Goal: Transaction & Acquisition: Purchase product/service

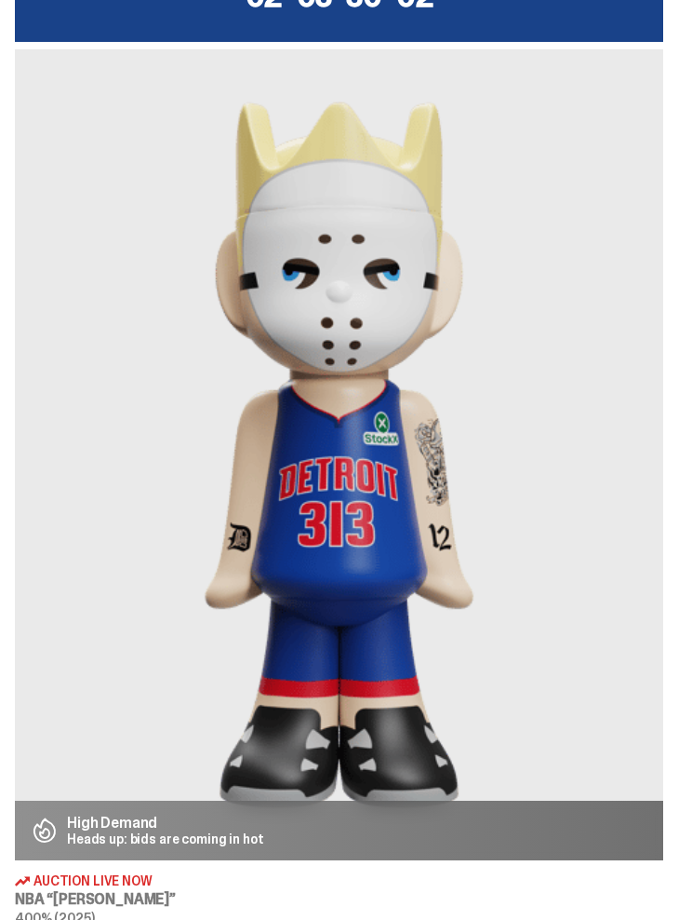
scroll to position [662, 0]
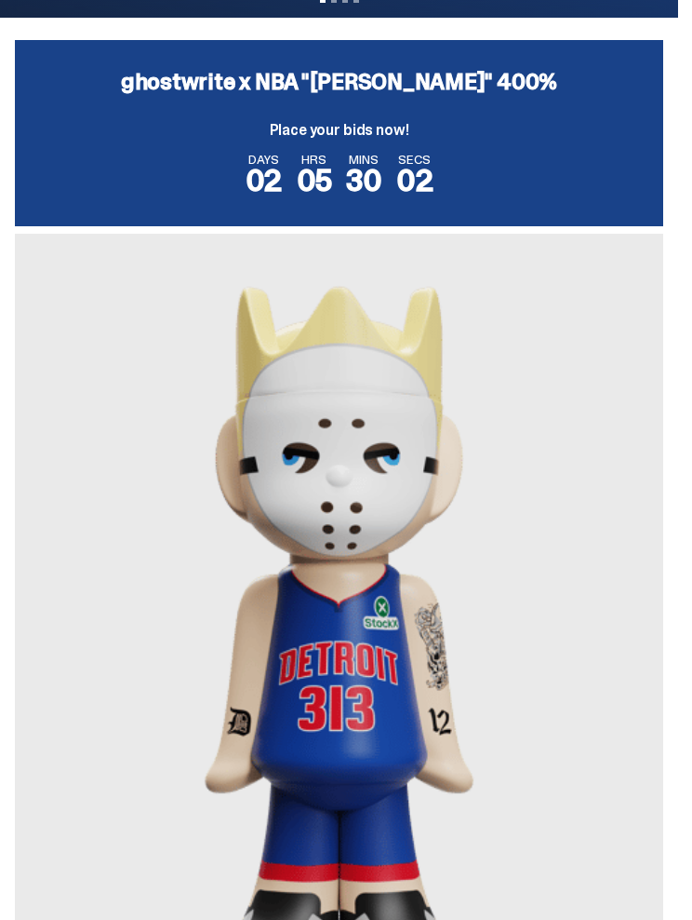
click at [514, 554] on img at bounding box center [339, 639] width 649 height 811
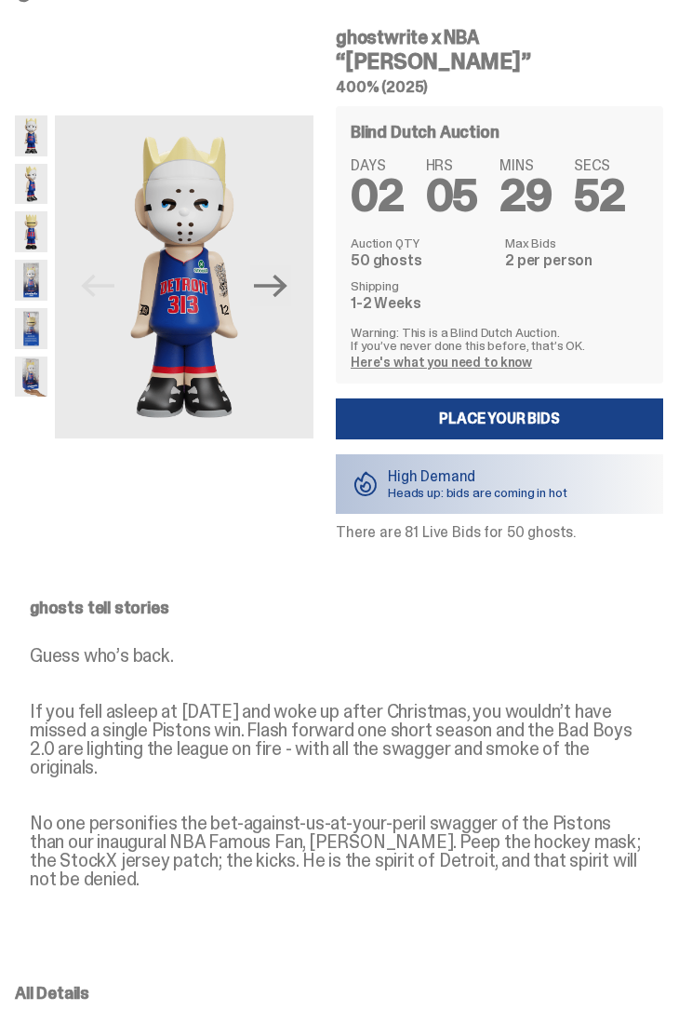
scroll to position [47, 0]
click at [280, 288] on icon "Next" at bounding box center [270, 285] width 33 height 33
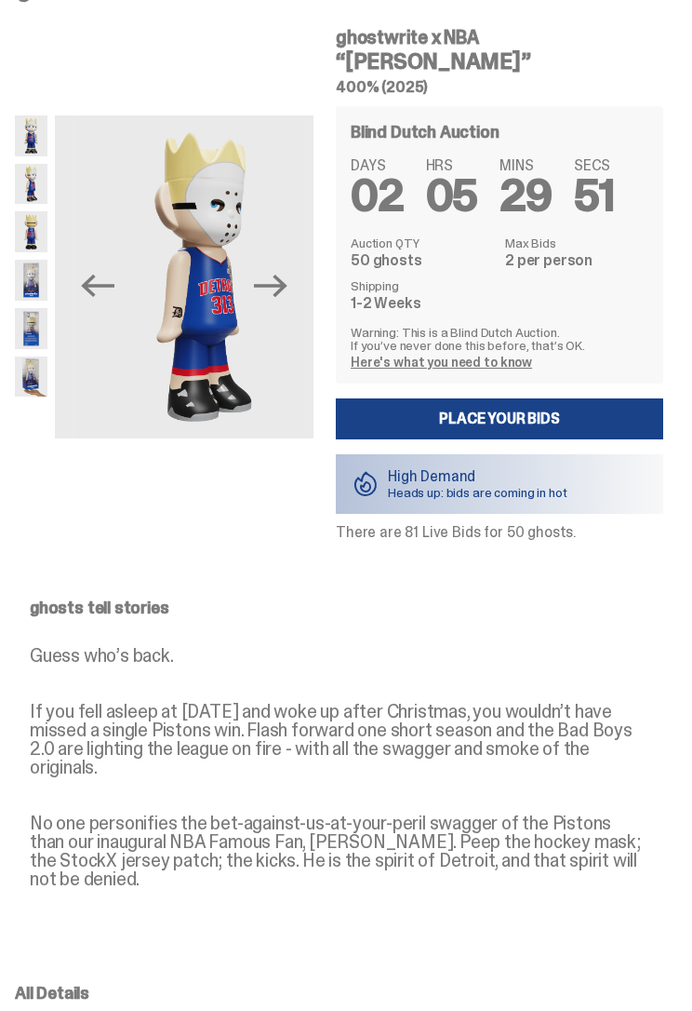
click at [287, 298] on icon "Next" at bounding box center [270, 285] width 33 height 33
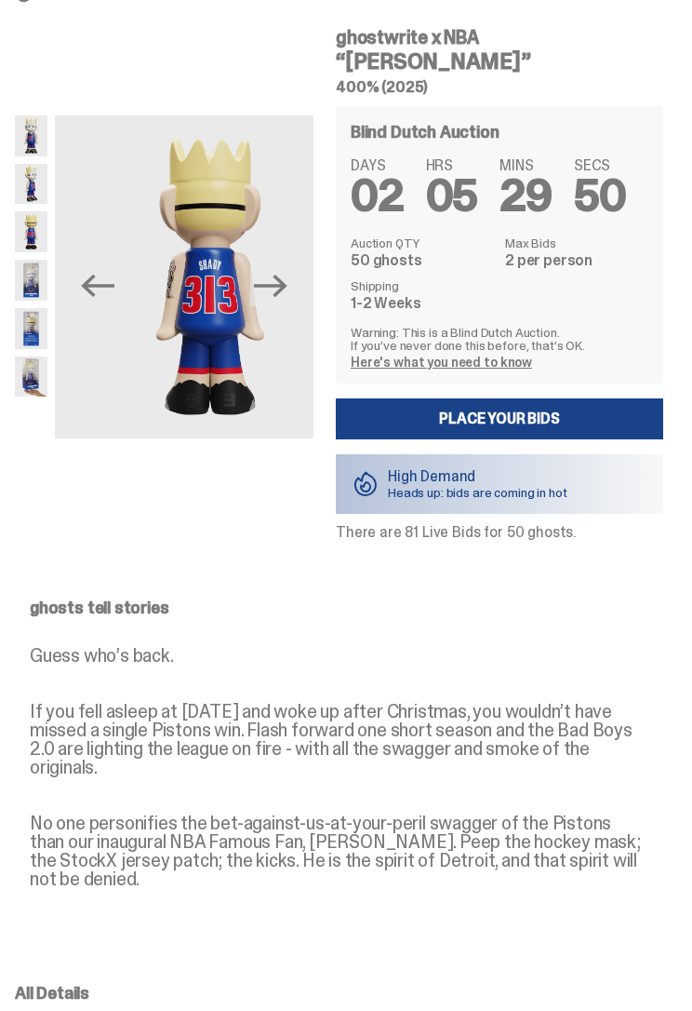
click at [287, 298] on icon "Next" at bounding box center [270, 285] width 33 height 33
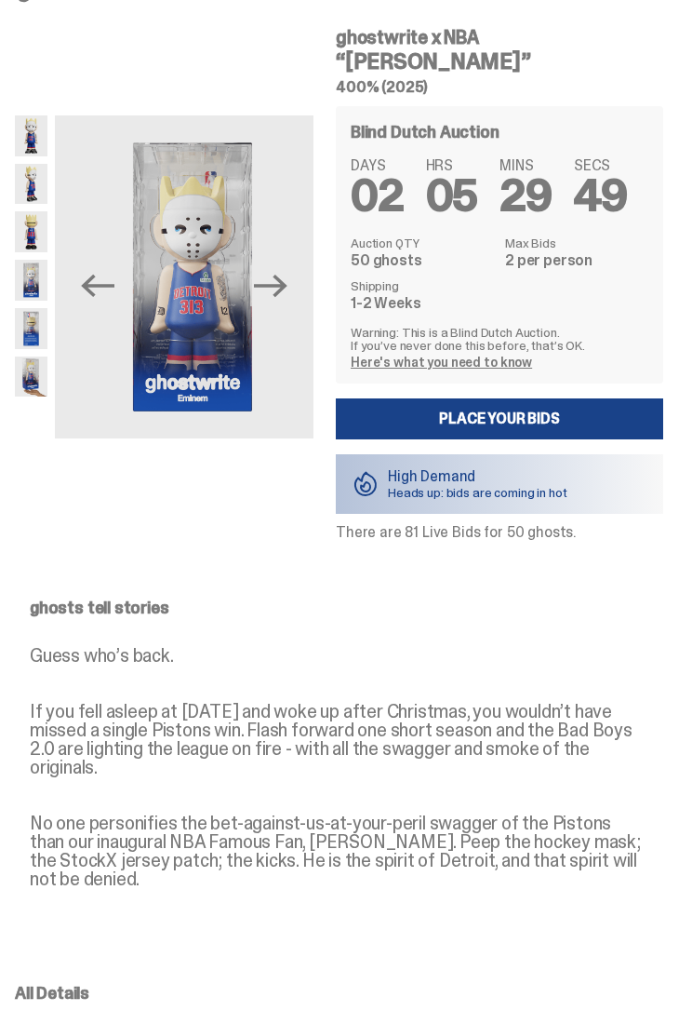
click at [287, 290] on icon "Next" at bounding box center [270, 285] width 33 height 33
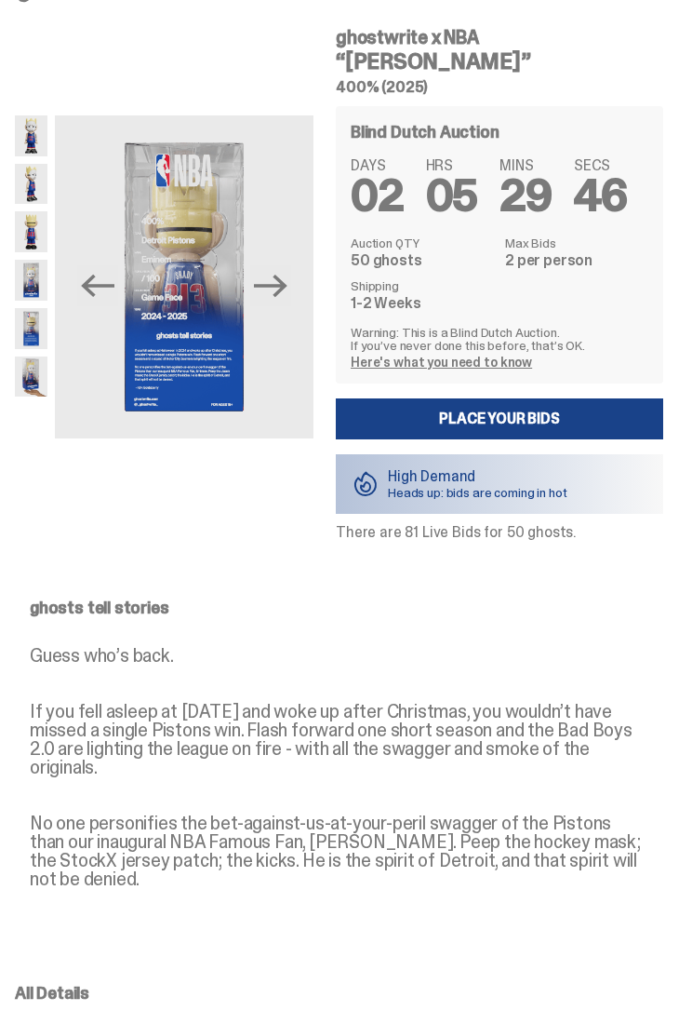
click at [308, 295] on img at bounding box center [184, 277] width 259 height 324
click at [287, 286] on icon "Next" at bounding box center [270, 286] width 33 height 22
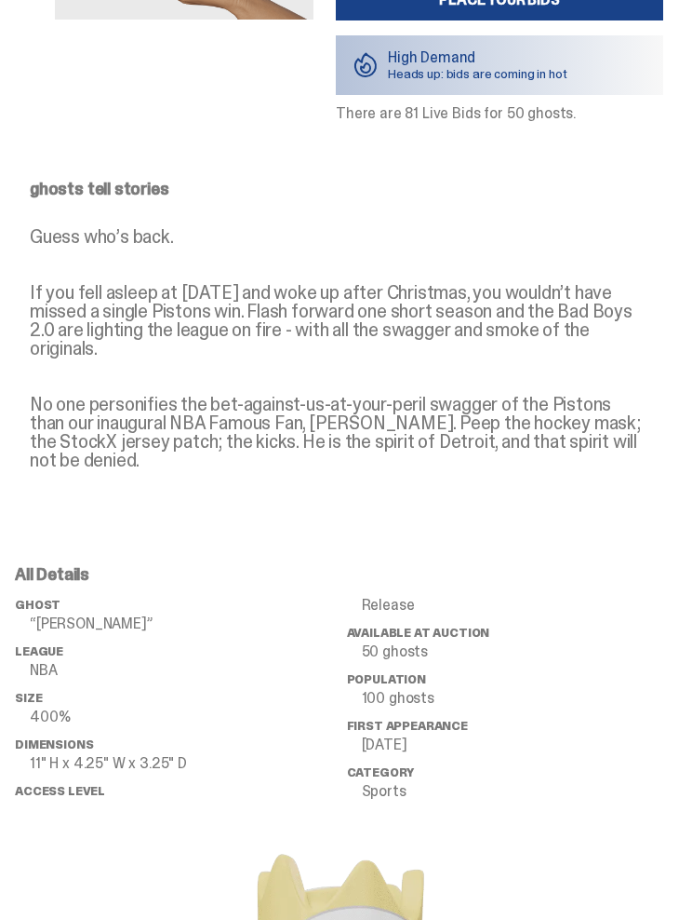
scroll to position [318, 0]
